Goal: Task Accomplishment & Management: Manage account settings

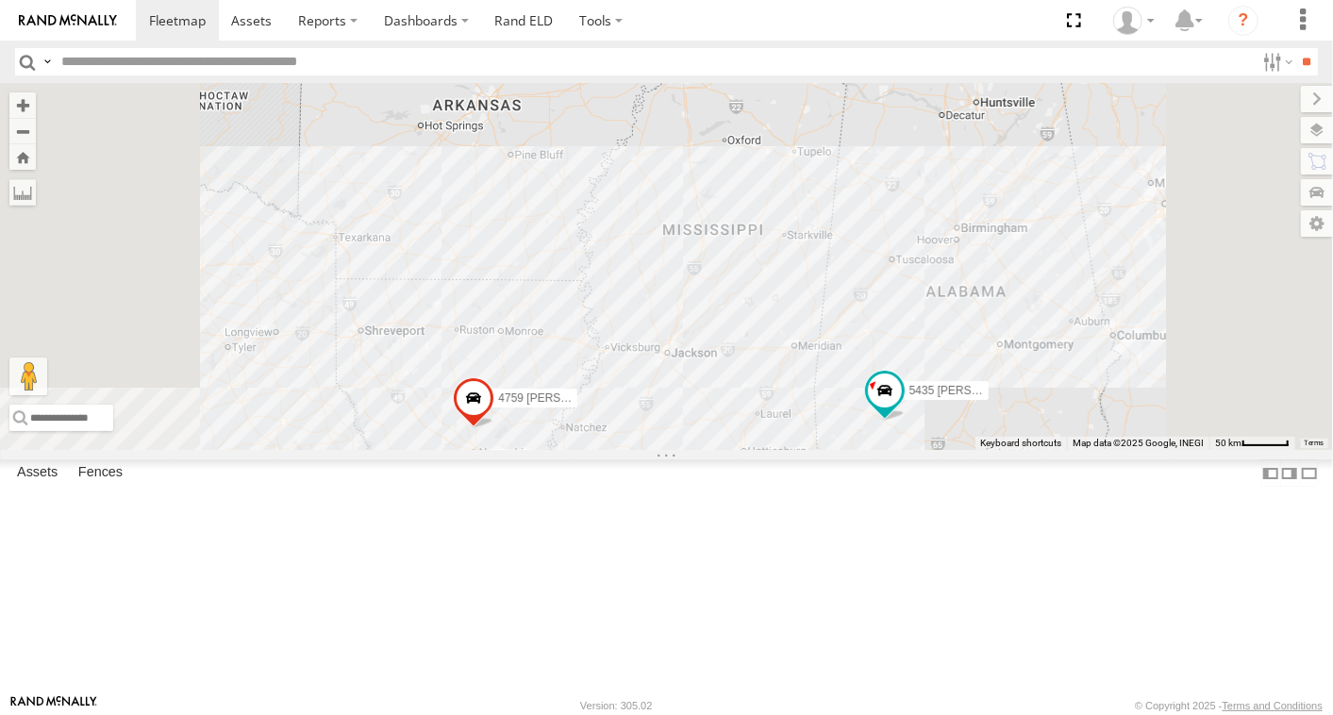
click at [0, 0] on div "4759 Israel Rachal" at bounding box center [0, 0] width 0 height 0
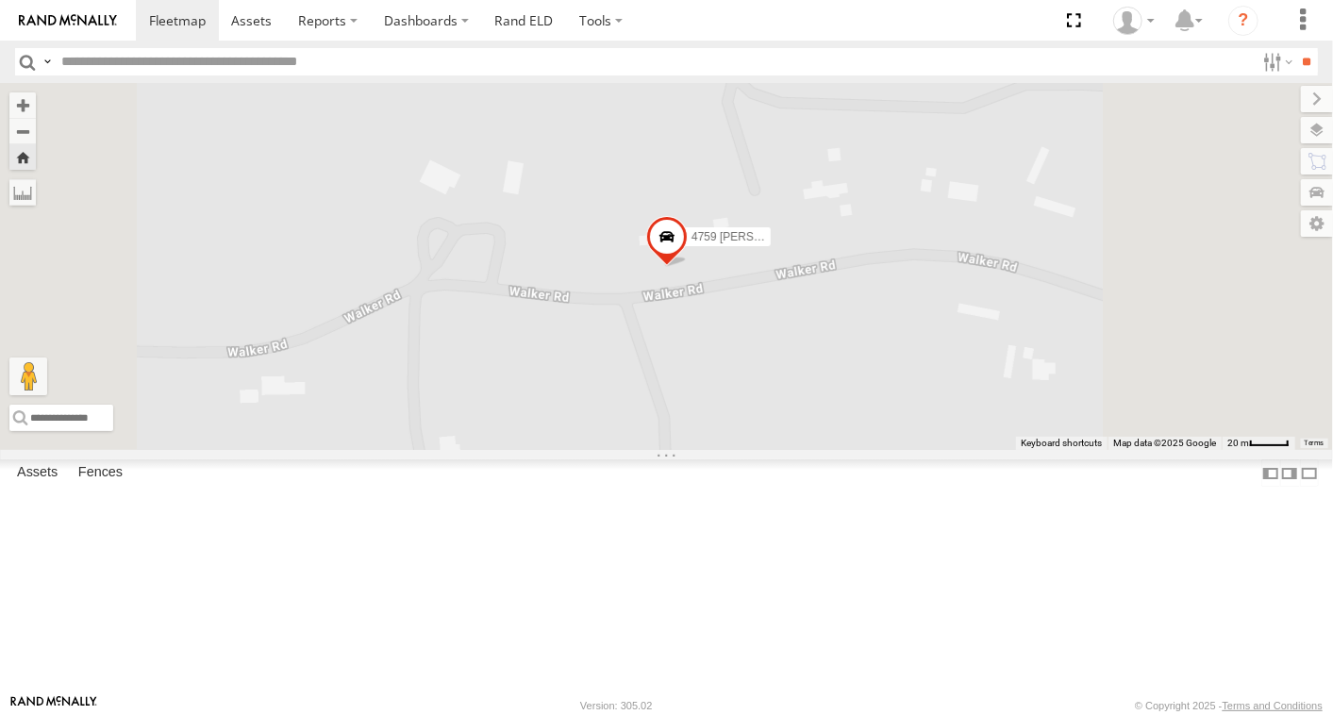
click at [0, 0] on div "4759 Israel Rachal" at bounding box center [0, 0] width 0 height 0
drag, startPoint x: 118, startPoint y: 363, endPoint x: 272, endPoint y: 374, distance: 154.1
click at [0, 0] on link at bounding box center [0, 0] width 0 height 0
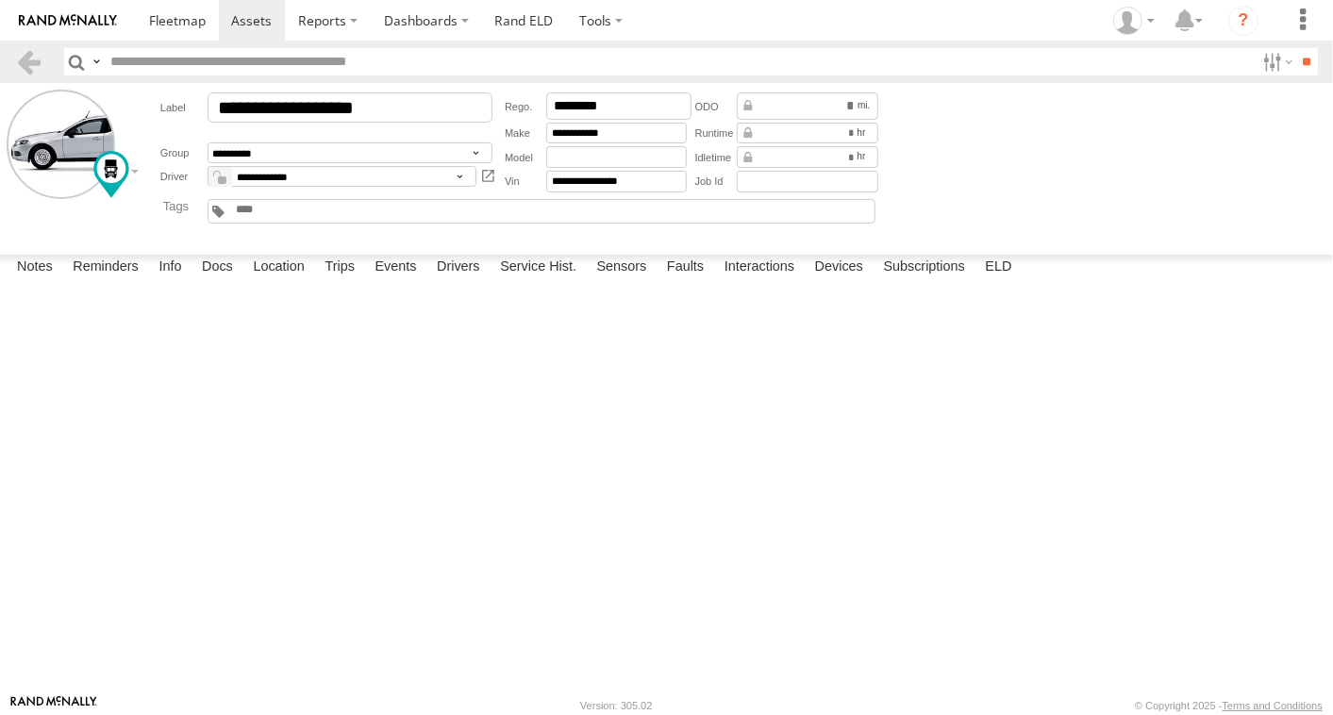
click at [0, 0] on textarea at bounding box center [0, 0] width 0 height 0
type textarea "**********"
click at [0, 0] on button "Save" at bounding box center [0, 0] width 0 height 0
click at [27, 58] on link at bounding box center [28, 61] width 27 height 27
